Goal: Task Accomplishment & Management: Manage account settings

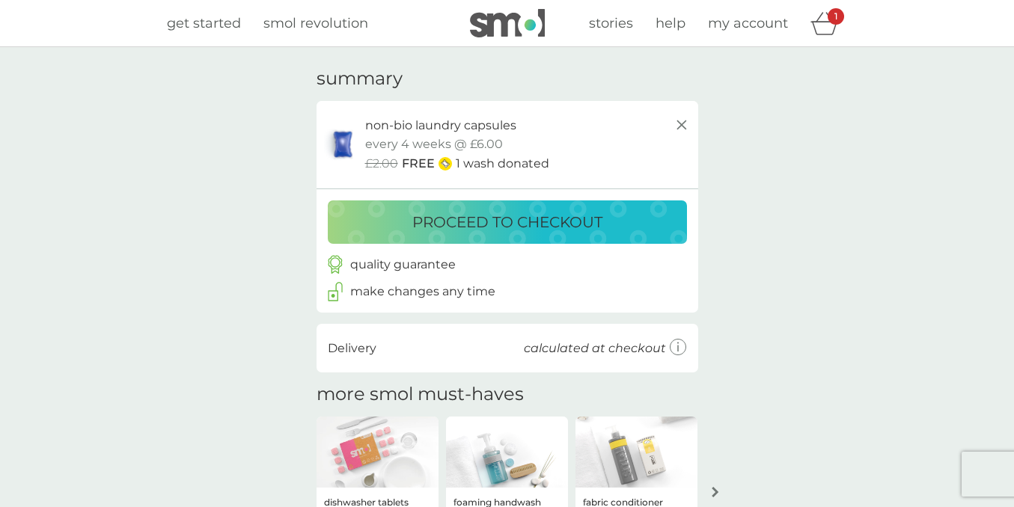
click at [462, 221] on p "proceed to checkout" at bounding box center [507, 222] width 190 height 24
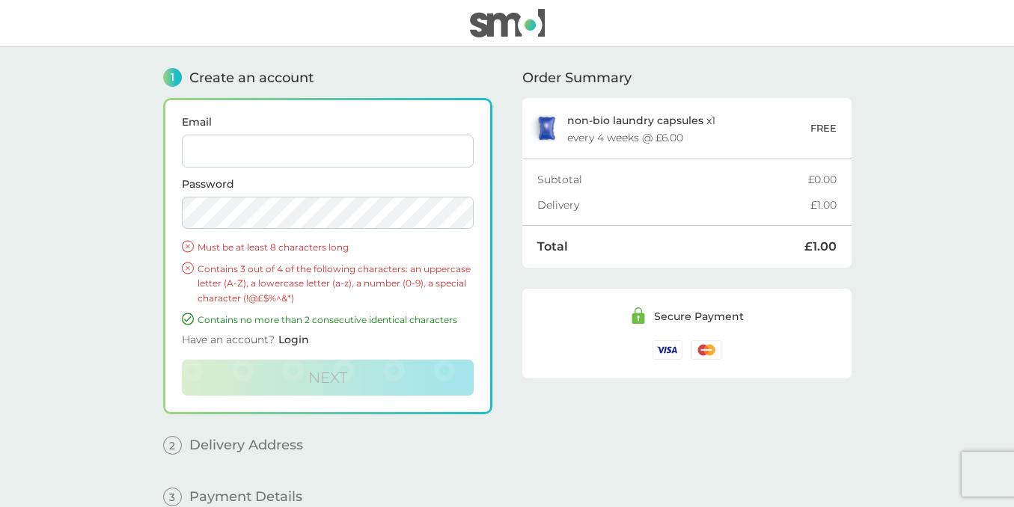
click at [352, 152] on input "Email" at bounding box center [328, 151] width 292 height 33
type input "harrison.kerryanne@gmail.com"
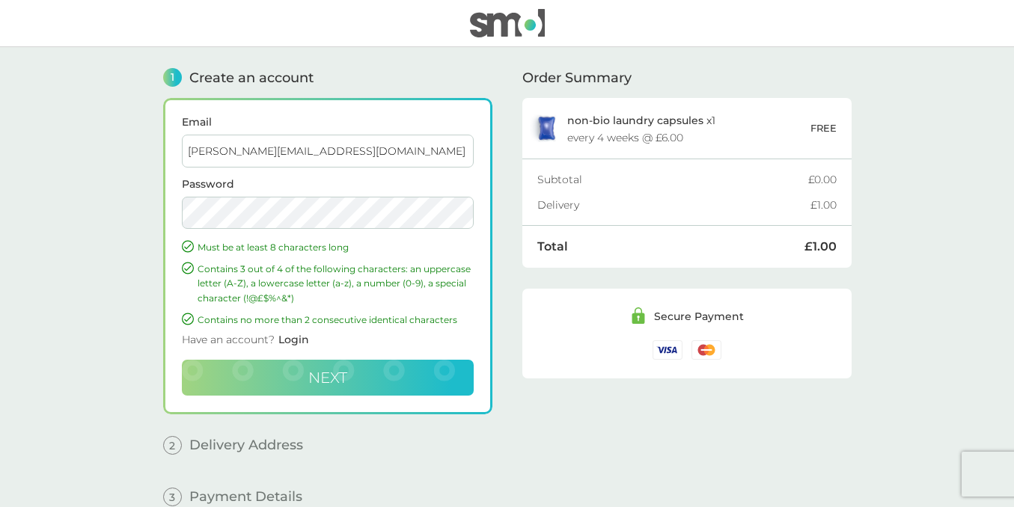
click at [312, 377] on span "Next" at bounding box center [327, 378] width 39 height 18
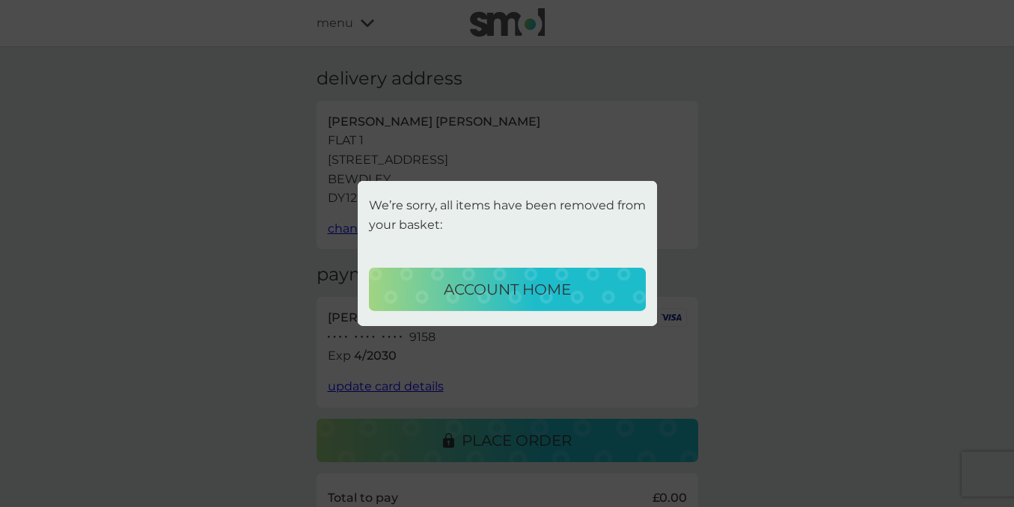
click at [501, 290] on p "account home" at bounding box center [507, 290] width 127 height 24
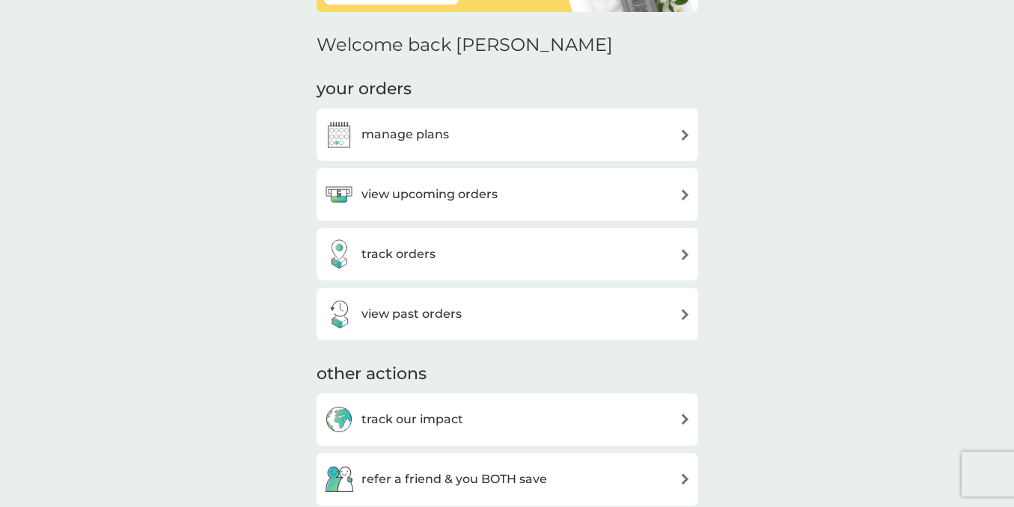
scroll to position [162, 0]
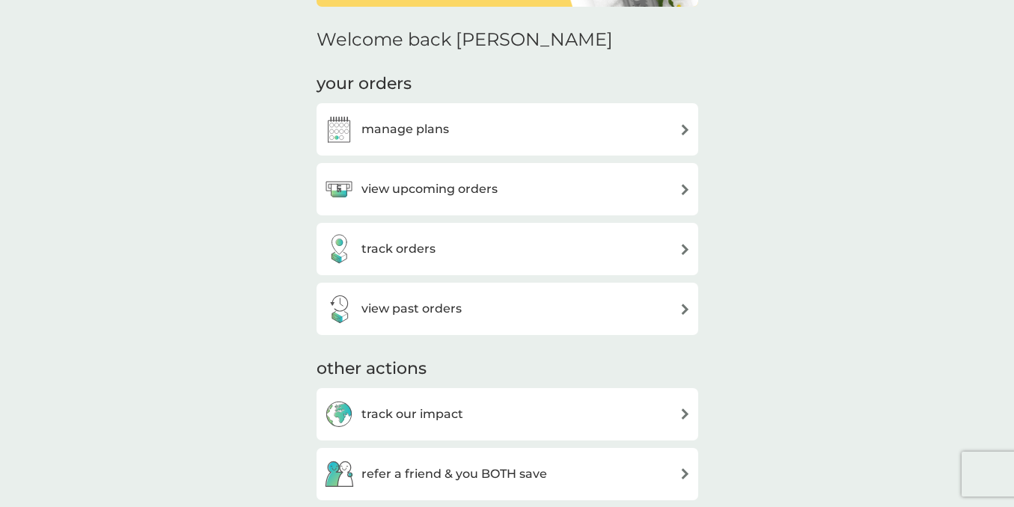
click at [439, 194] on h3 "view upcoming orders" at bounding box center [429, 189] width 136 height 19
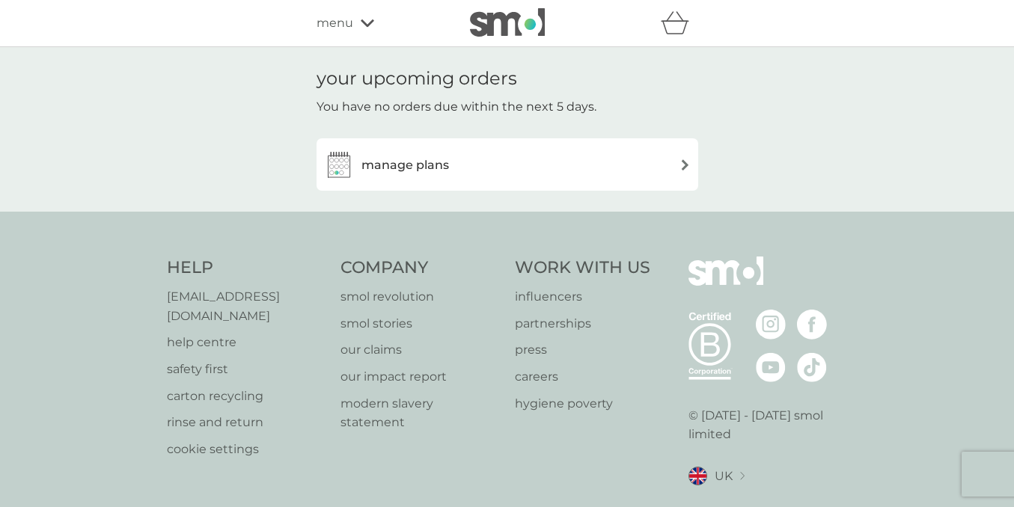
click at [432, 165] on h3 "manage plans" at bounding box center [405, 165] width 88 height 19
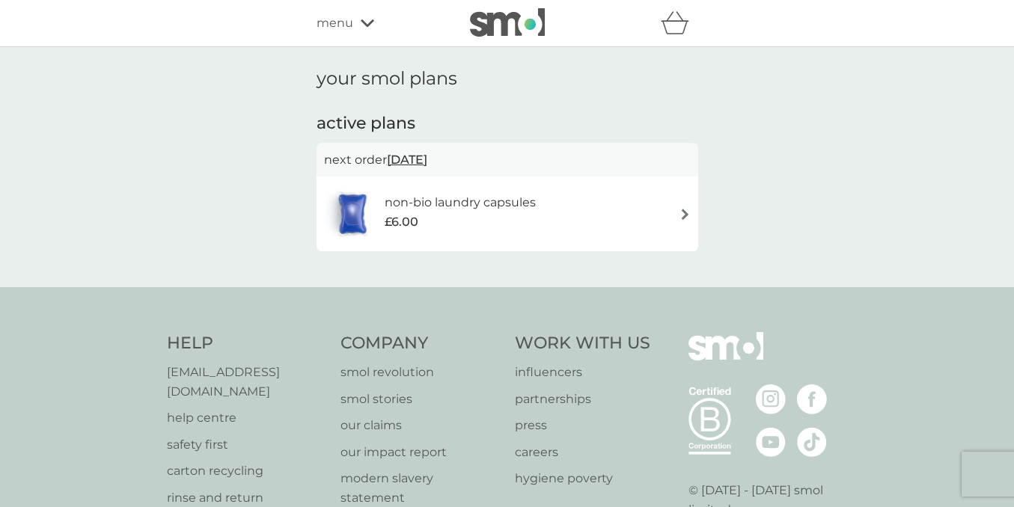
click at [682, 218] on img at bounding box center [684, 214] width 11 height 11
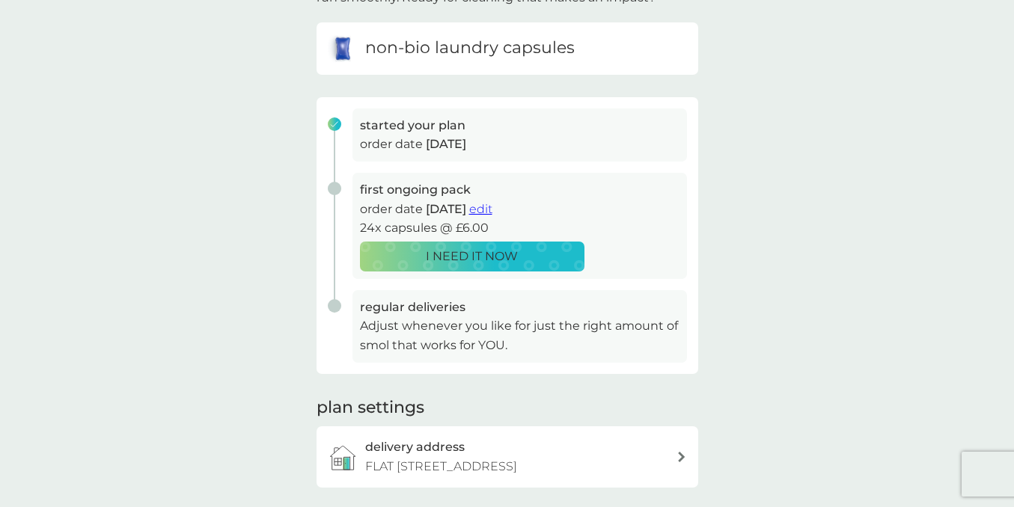
scroll to position [145, 0]
